Goal: Transaction & Acquisition: Purchase product/service

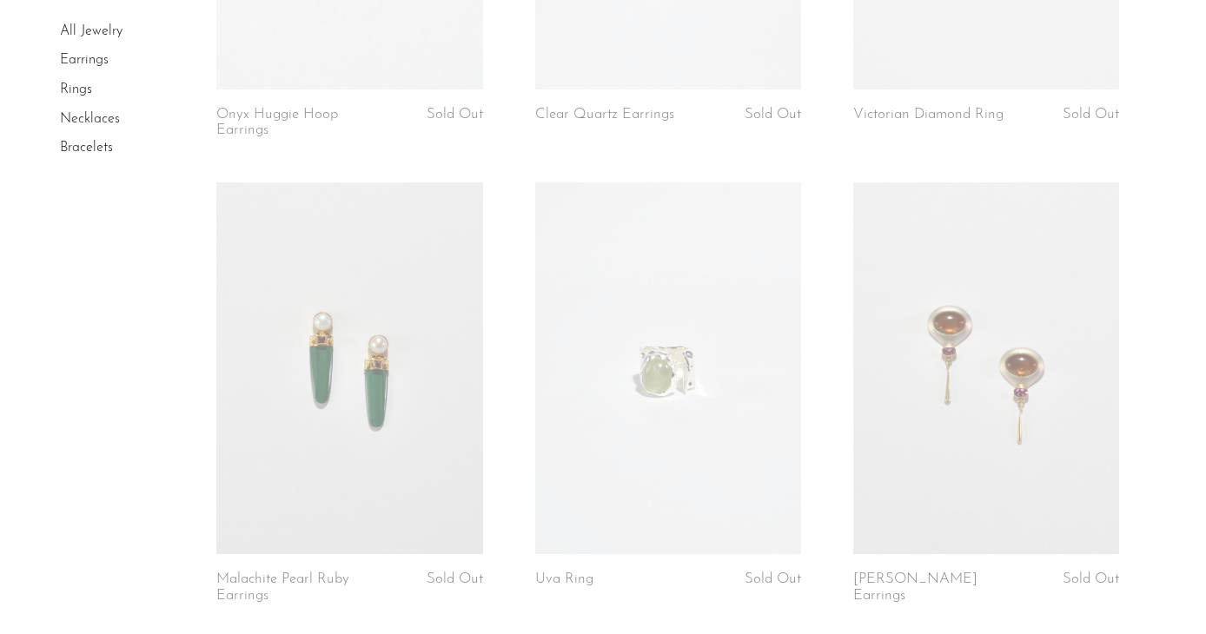
scroll to position [447, 0]
click at [85, 56] on link "Earrings" at bounding box center [84, 61] width 49 height 14
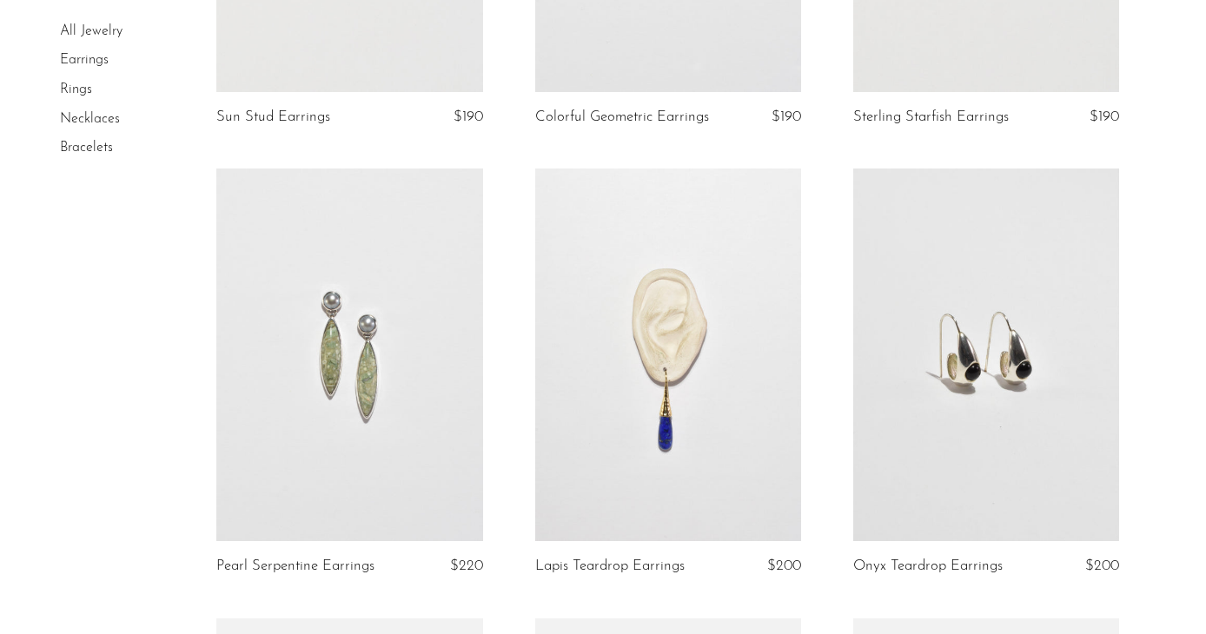
scroll to position [1520, 0]
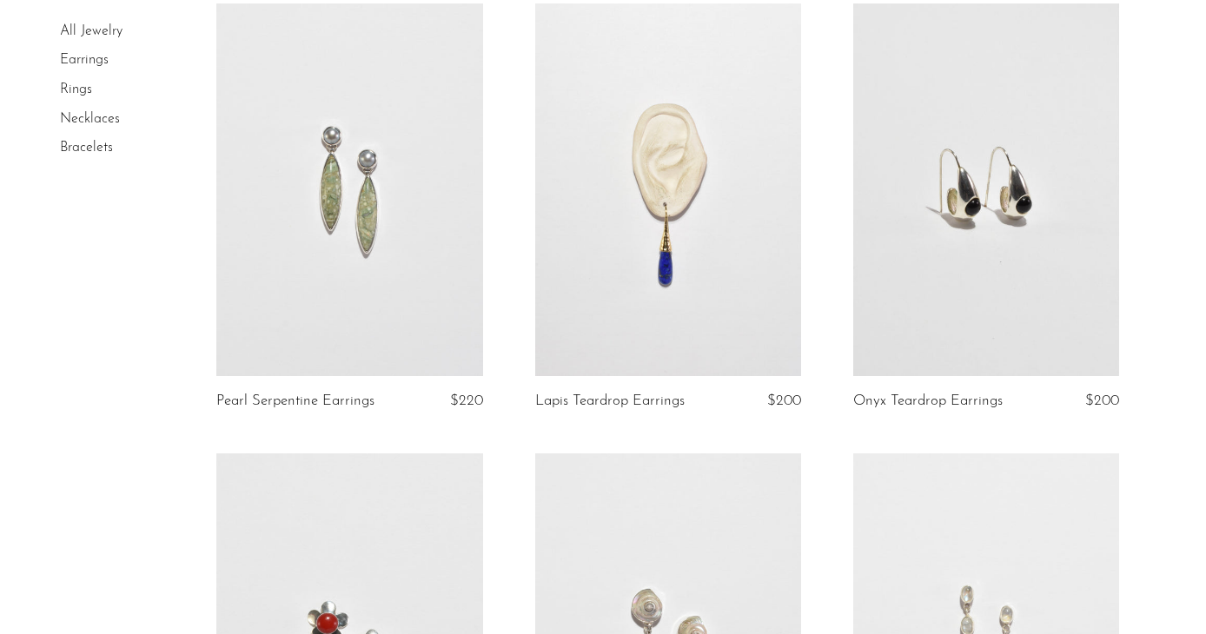
click at [701, 253] on link at bounding box center [668, 189] width 266 height 373
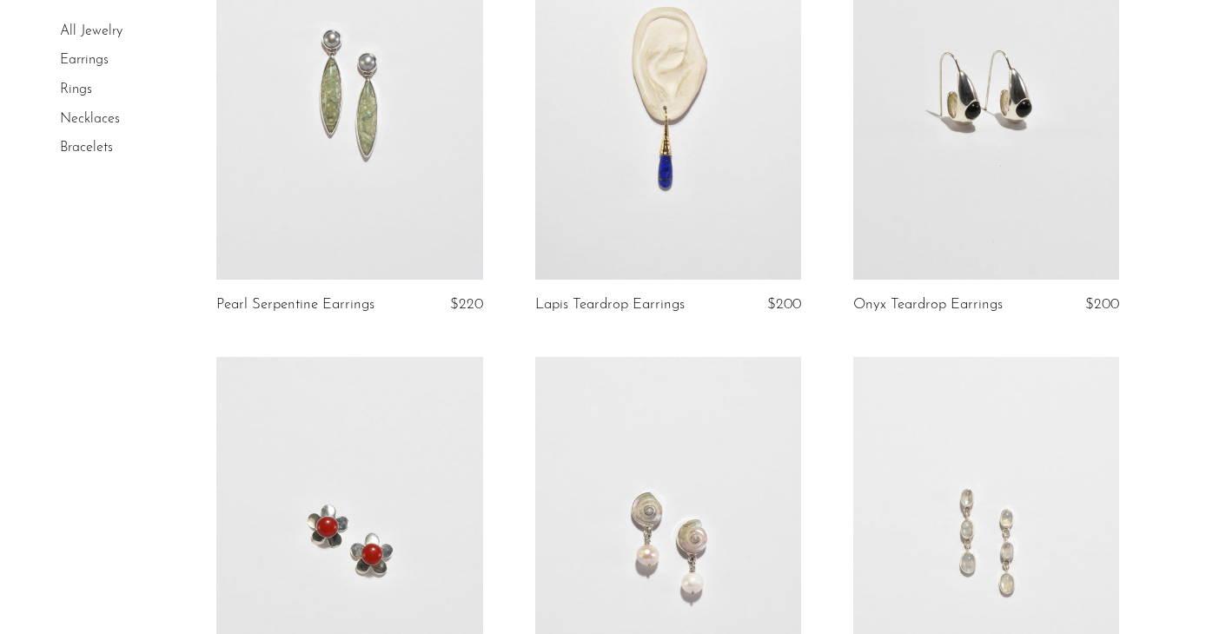
scroll to position [1625, 0]
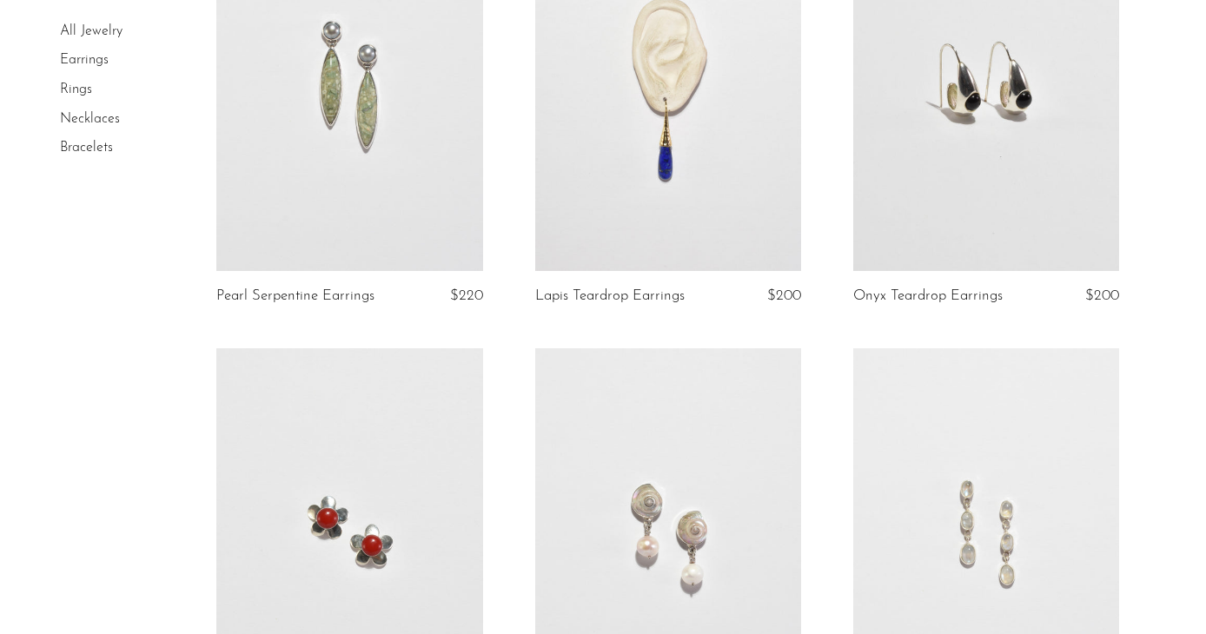
click at [972, 86] on link at bounding box center [986, 84] width 266 height 373
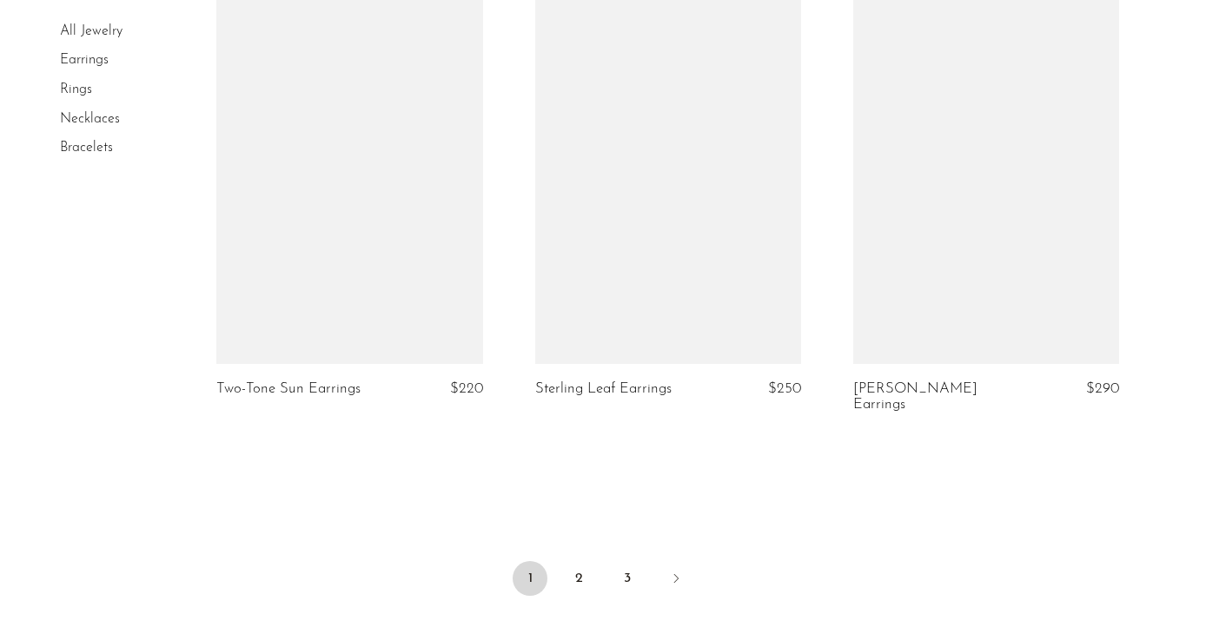
scroll to position [5195, 0]
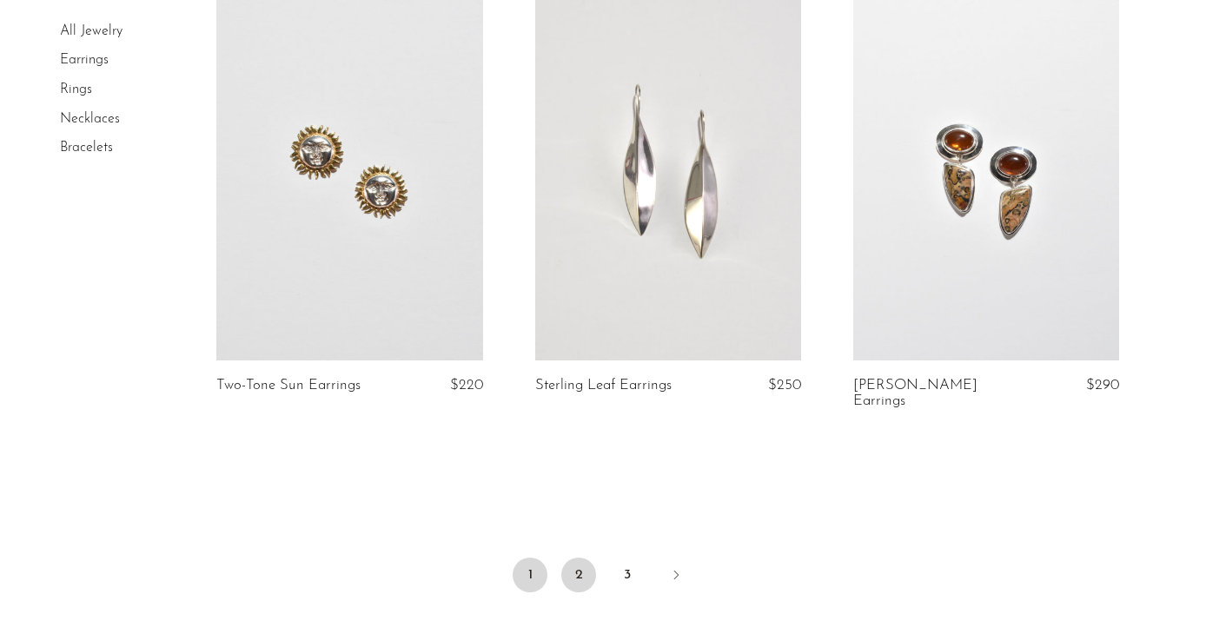
click at [583, 558] on link "2" at bounding box center [578, 575] width 35 height 35
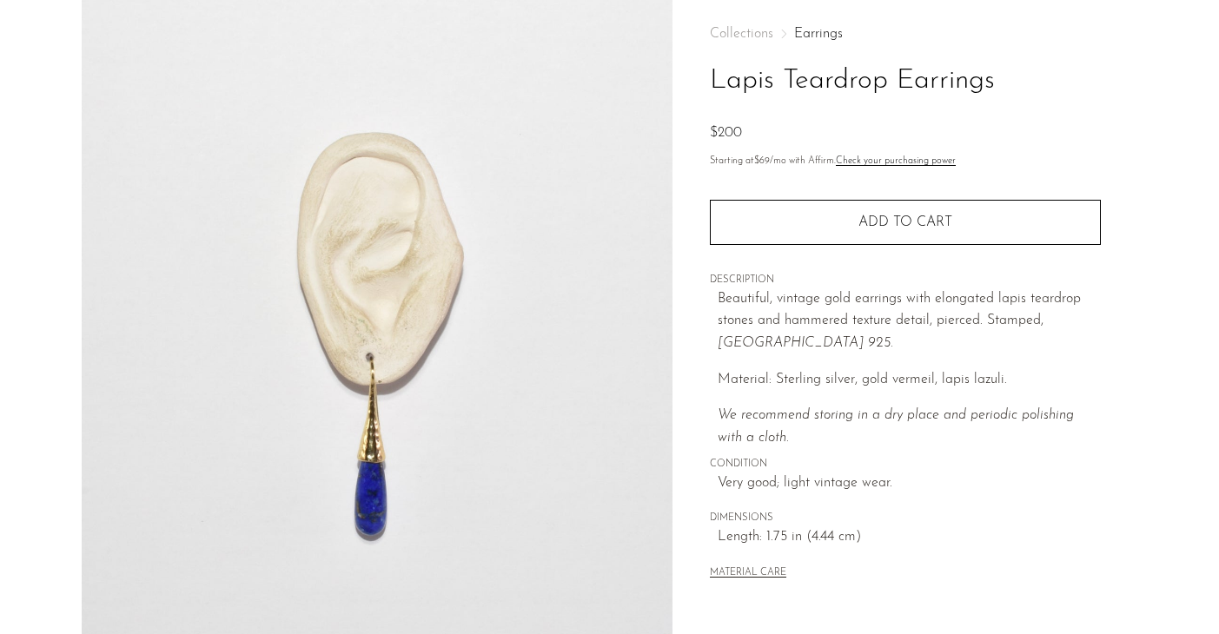
scroll to position [159, 0]
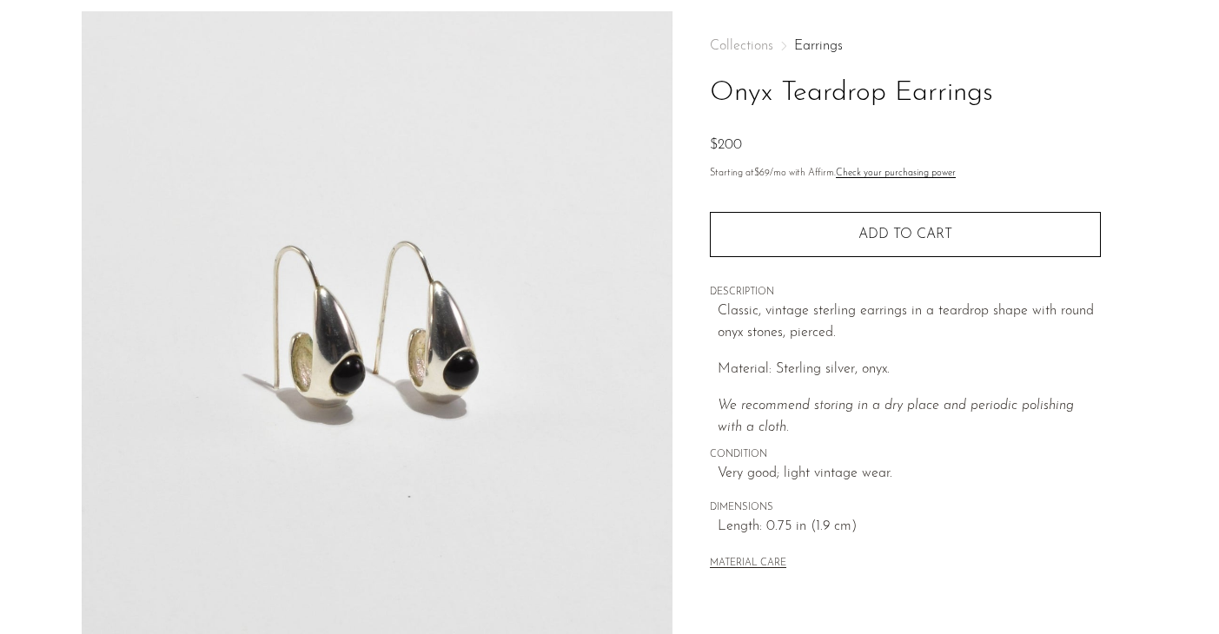
scroll to position [76, 0]
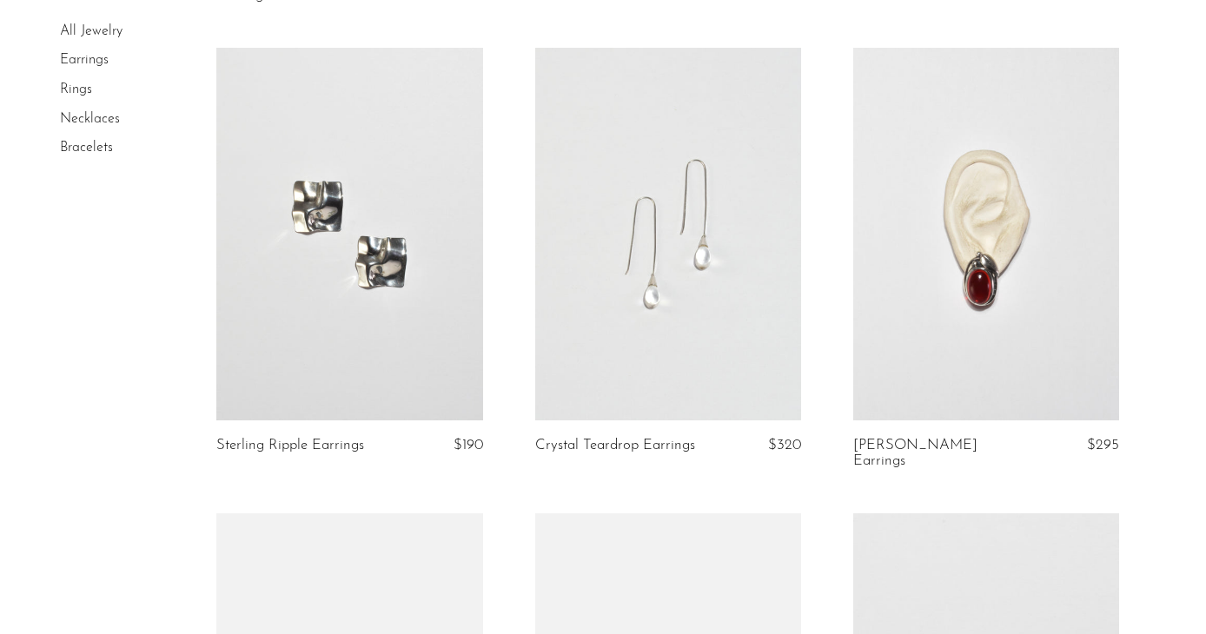
scroll to position [2482, 0]
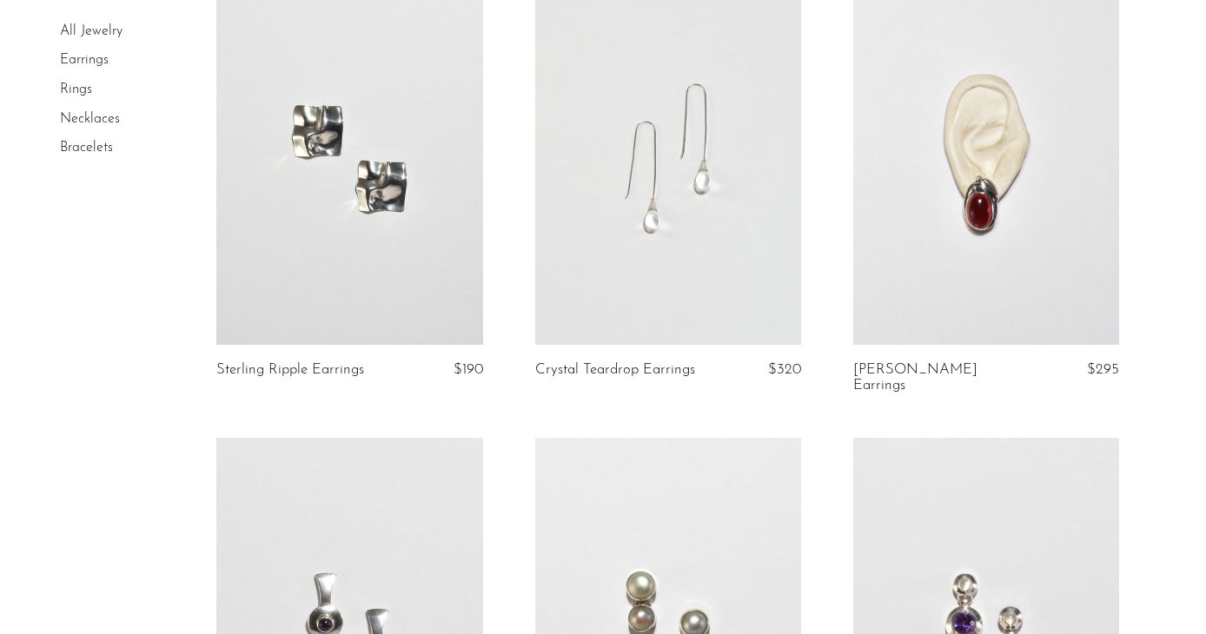
click at [715, 280] on link at bounding box center [668, 158] width 266 height 373
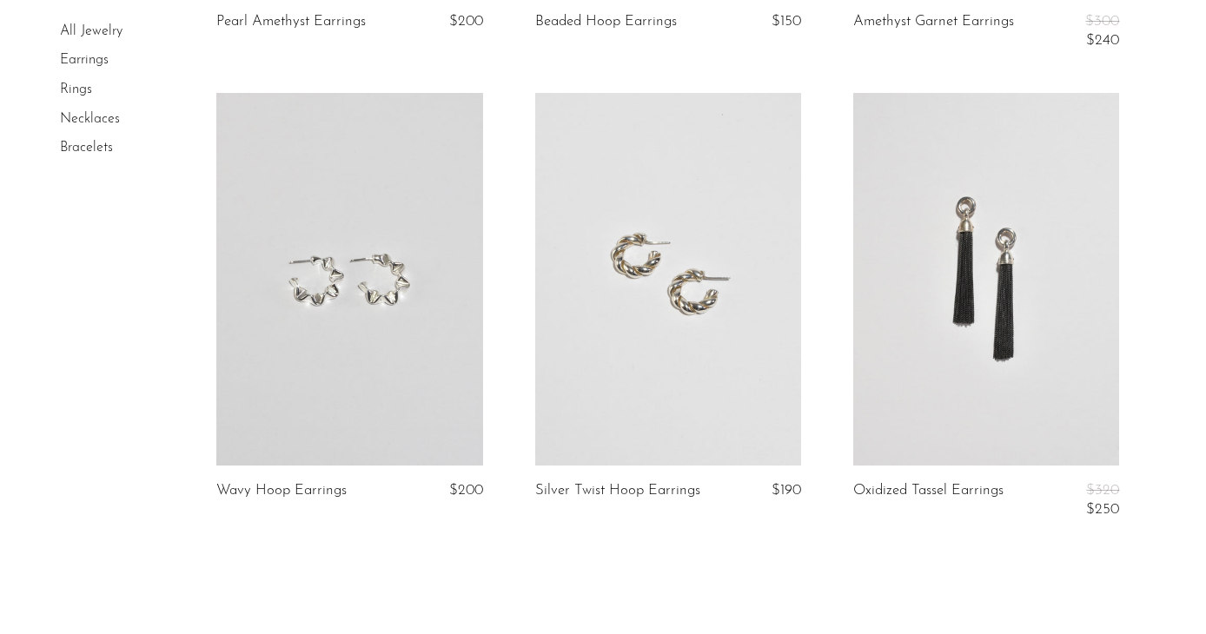
scroll to position [5351, 0]
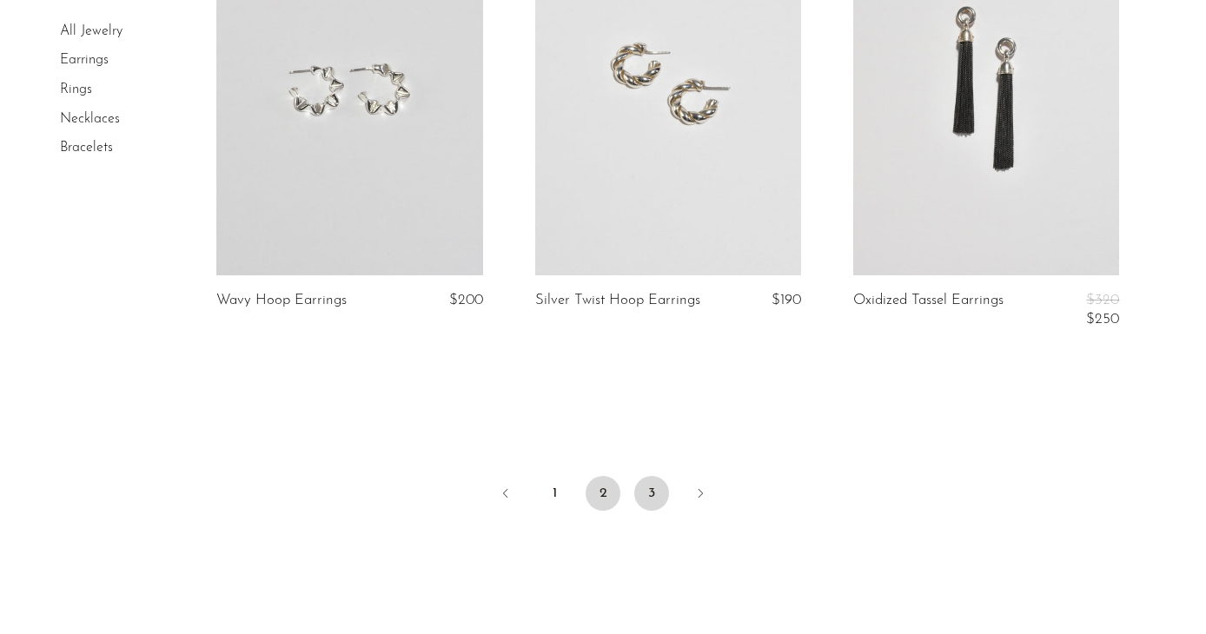
click at [658, 481] on link "3" at bounding box center [651, 493] width 35 height 35
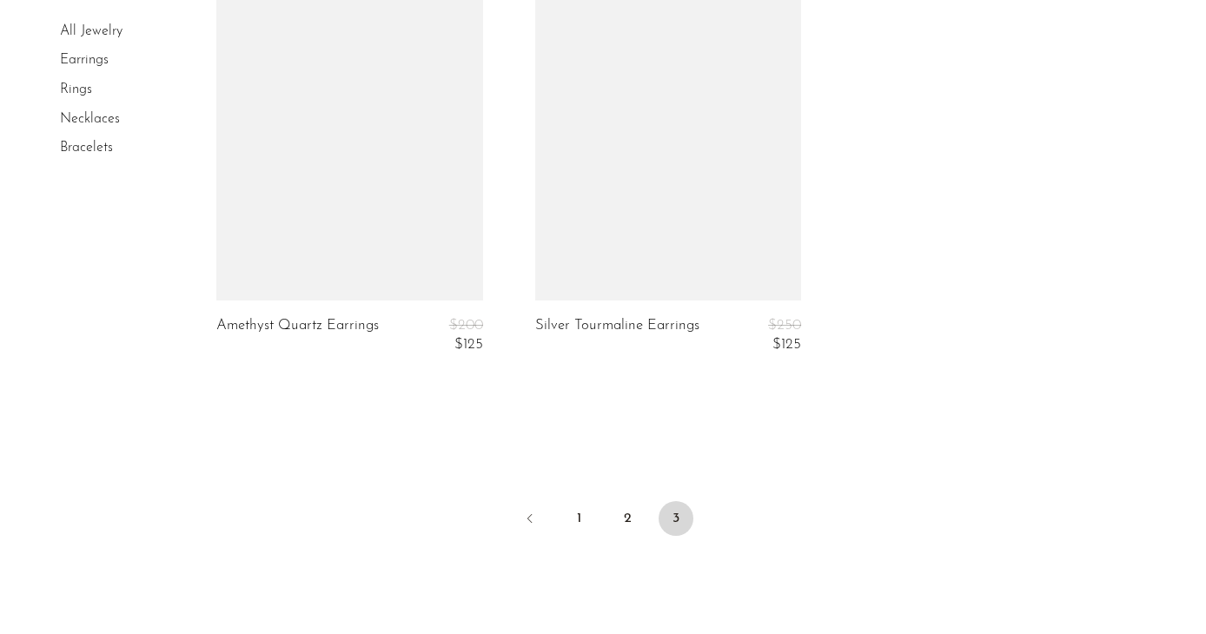
scroll to position [2580, 0]
